Goal: Navigation & Orientation: Find specific page/section

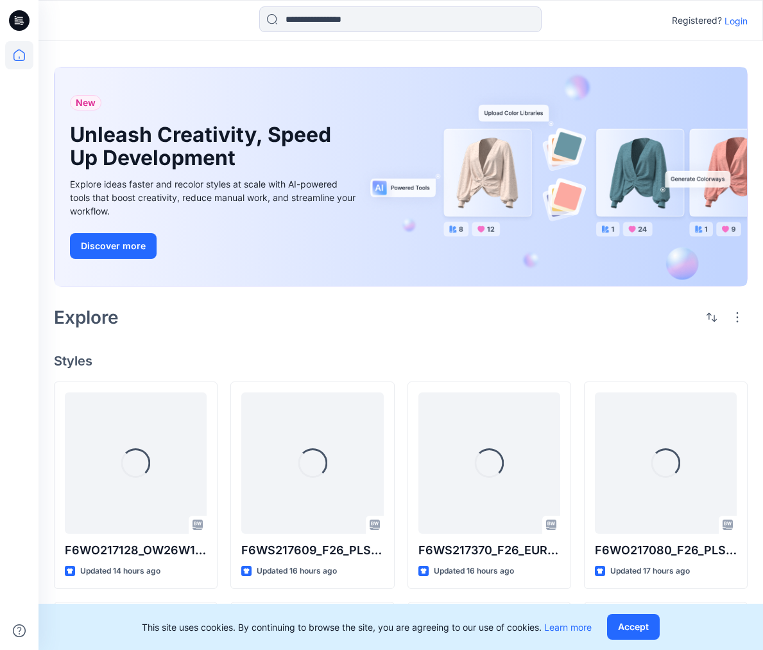
click at [734, 23] on p "Login" at bounding box center [736, 20] width 23 height 13
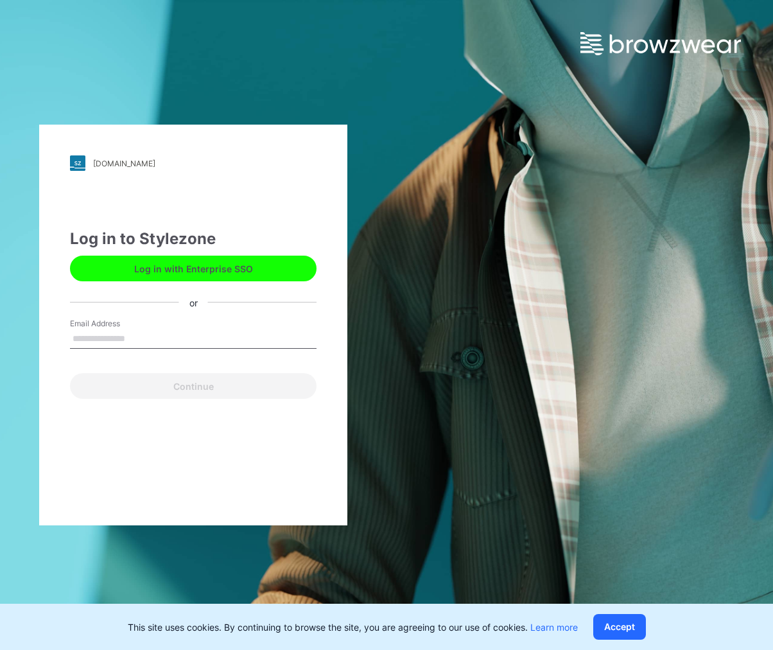
type input "**********"
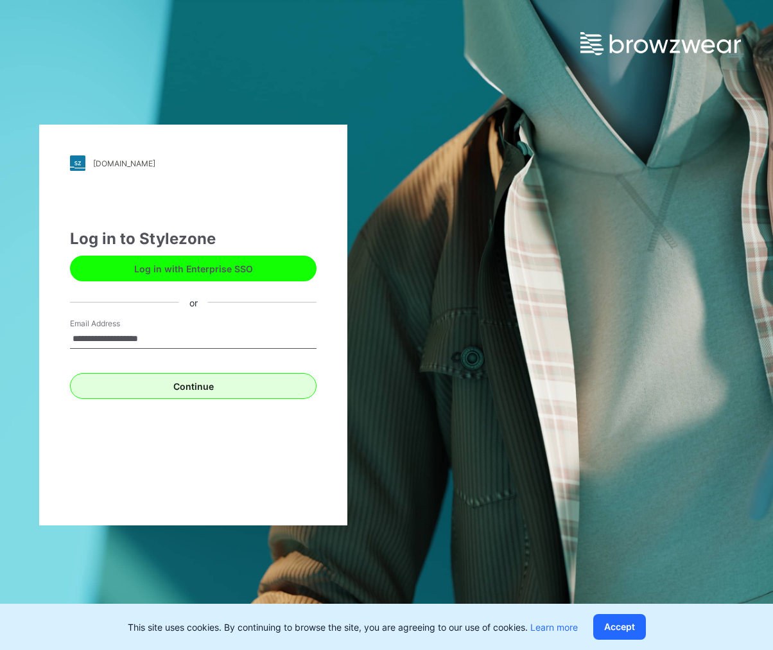
click at [189, 390] on button "Continue" at bounding box center [193, 386] width 246 height 26
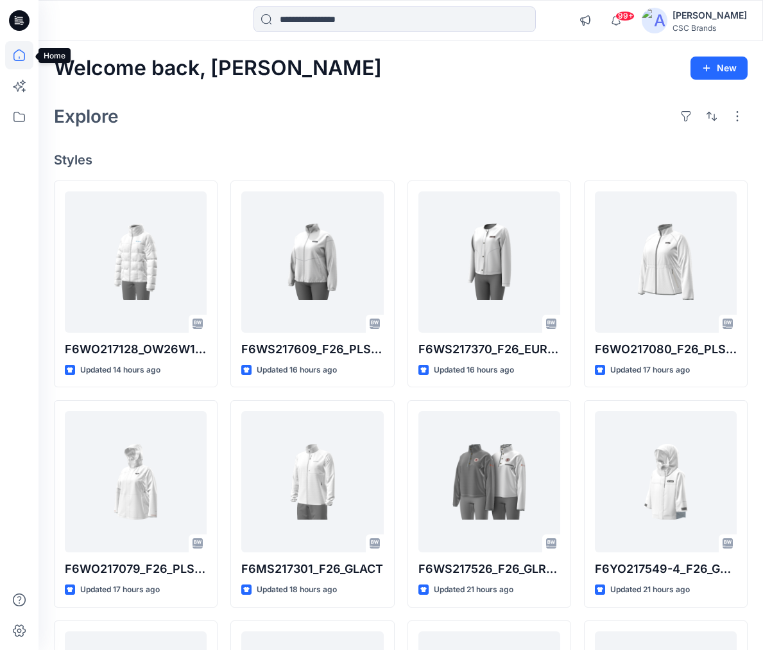
click at [22, 55] on icon at bounding box center [19, 55] width 28 height 28
click at [19, 119] on icon at bounding box center [19, 117] width 28 height 28
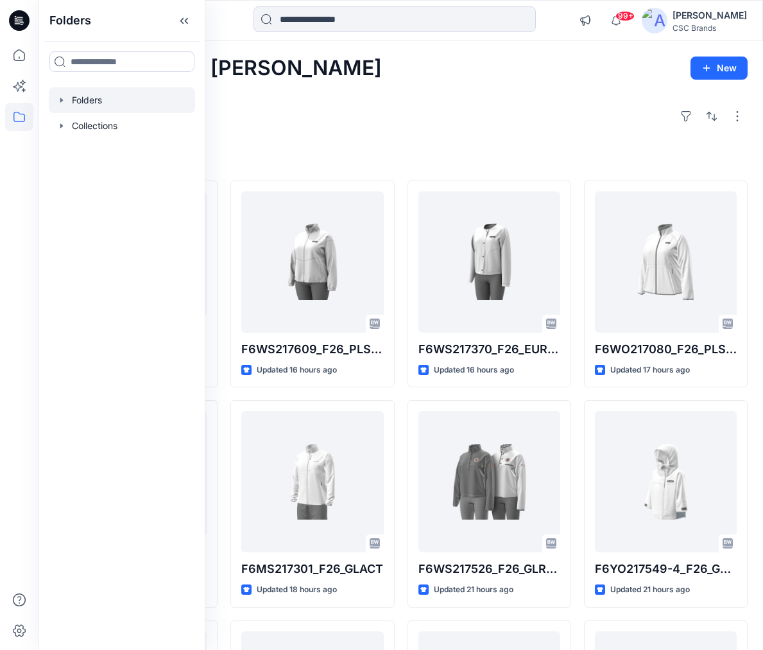
click at [115, 106] on div at bounding box center [122, 100] width 146 height 26
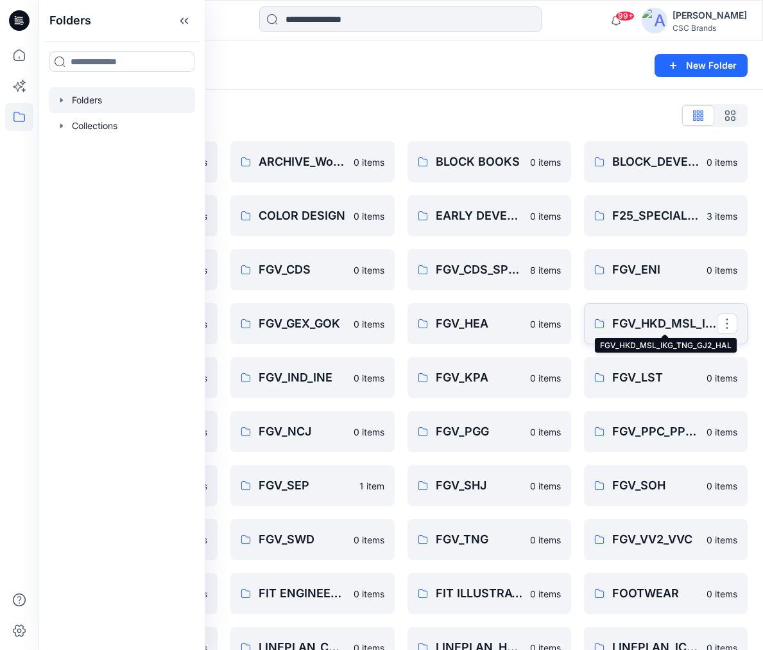
click at [649, 327] on p "FGV_HKD_MSL_IKG_TNG_GJ2_HAL" at bounding box center [664, 324] width 105 height 18
